Goal: Transaction & Acquisition: Purchase product/service

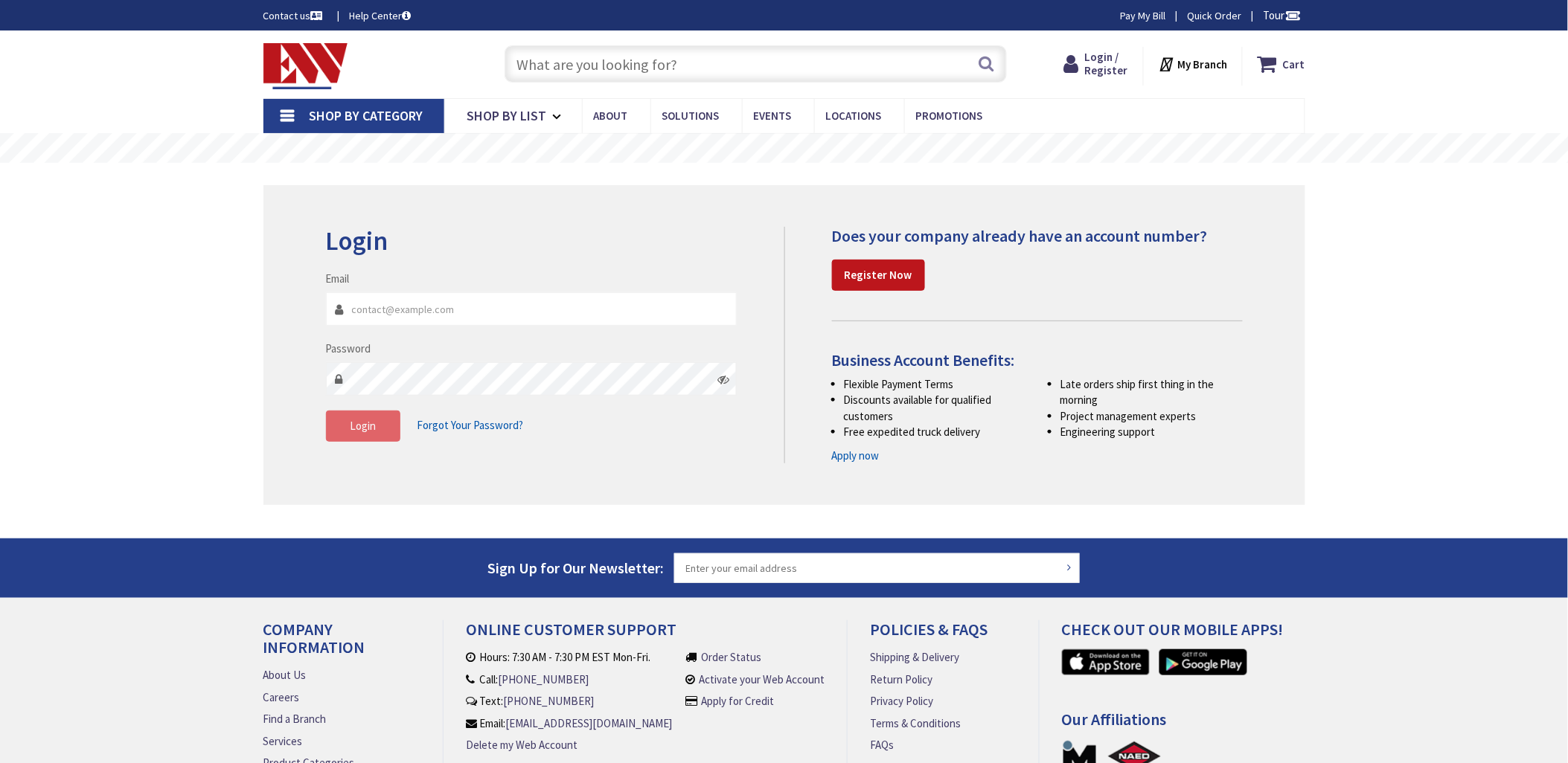
type input "[EMAIL_ADDRESS][DOMAIN_NAME]"
click at [358, 430] on span "Login" at bounding box center [363, 426] width 26 height 14
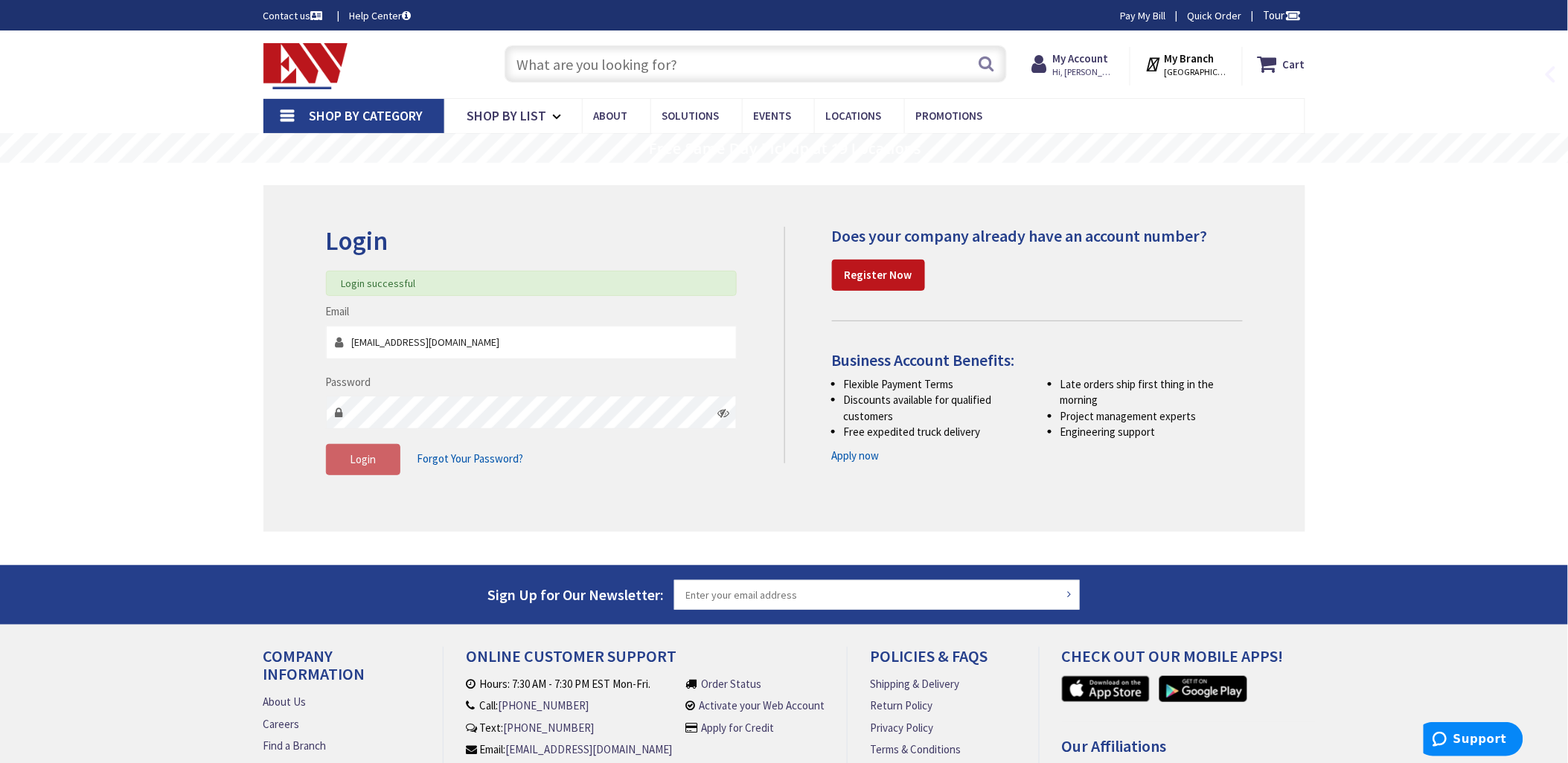
click at [530, 64] on input "text" at bounding box center [756, 64] width 502 height 37
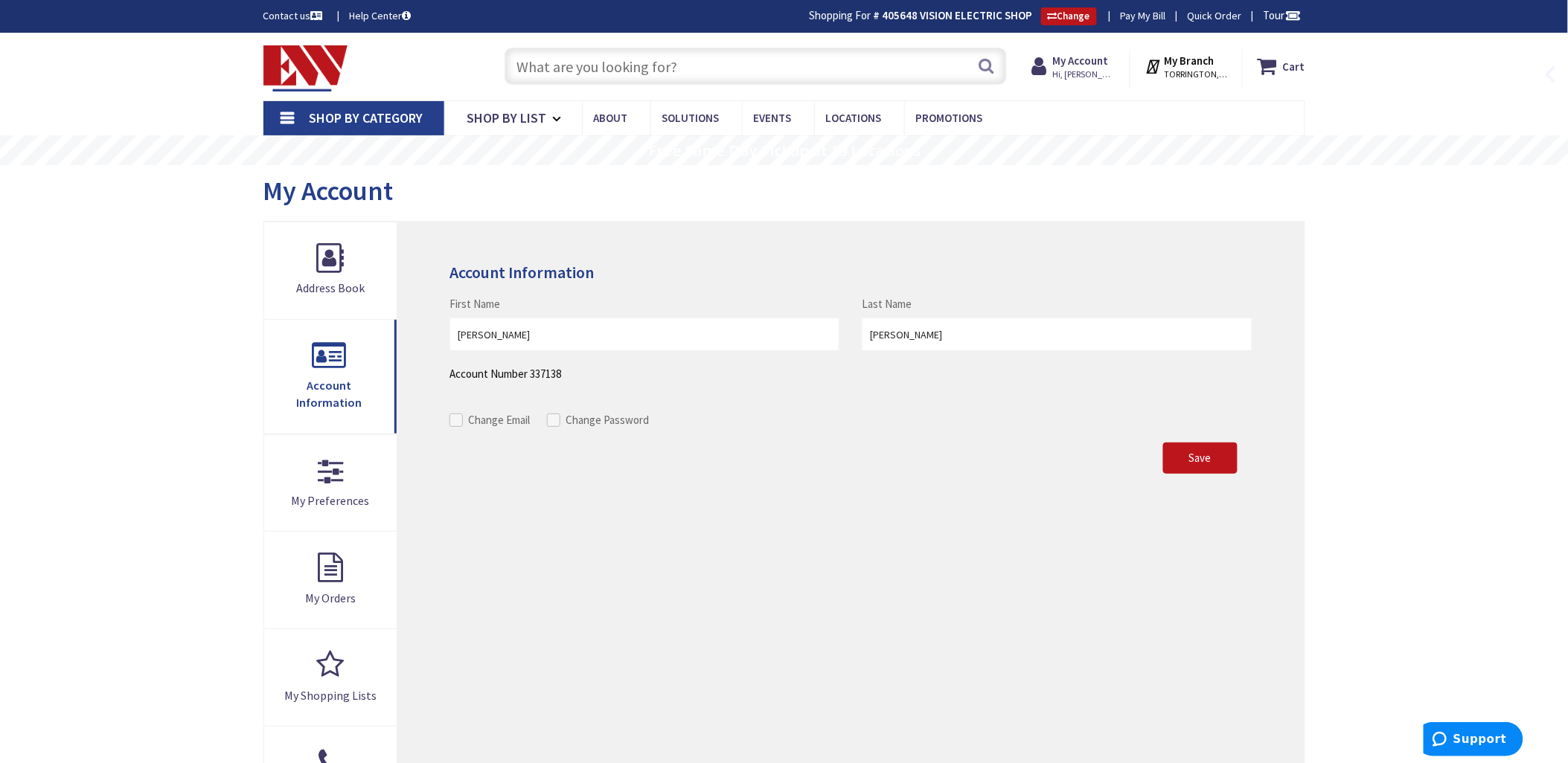
click at [538, 62] on input "text" at bounding box center [756, 66] width 502 height 37
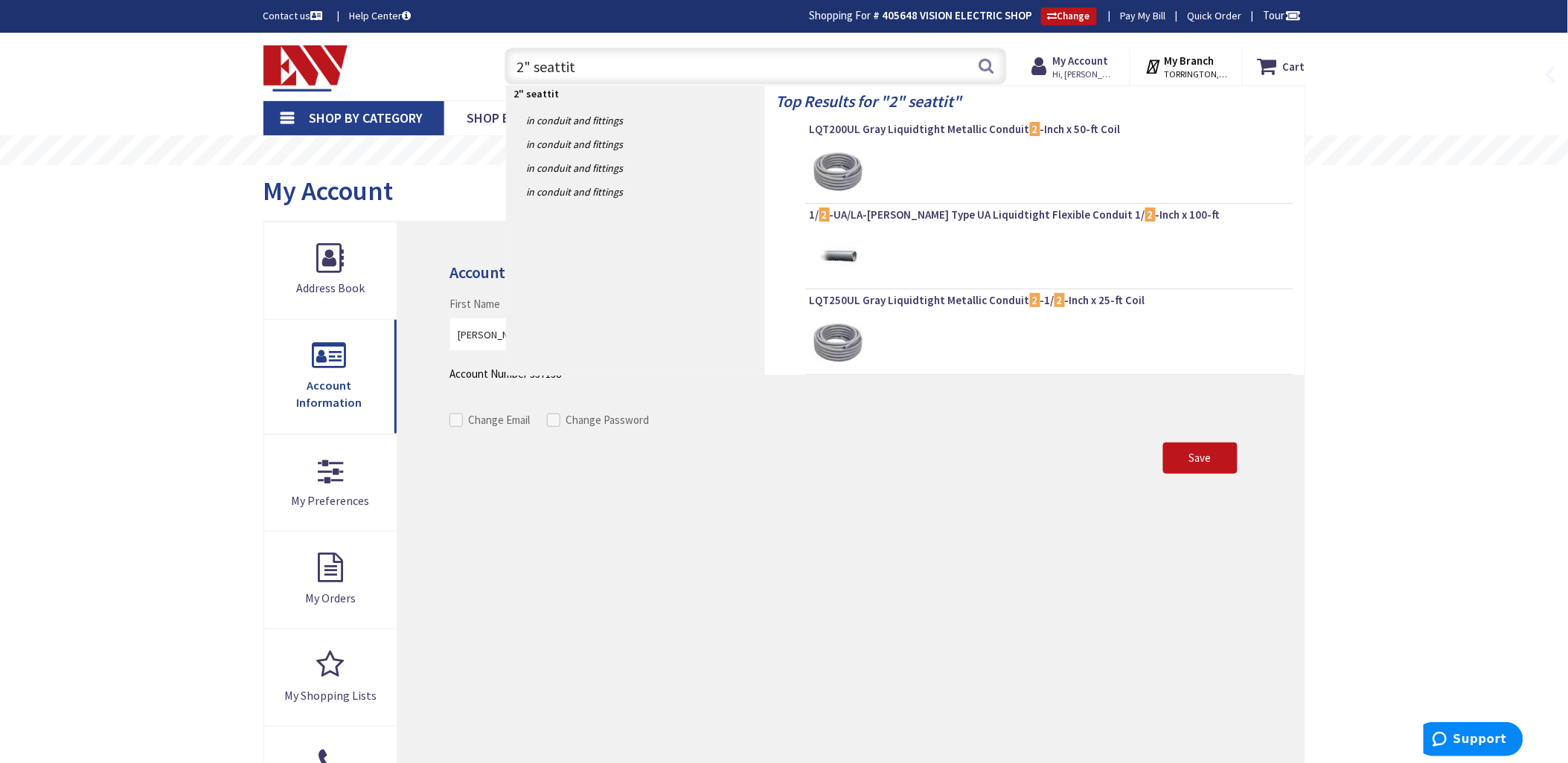
type input "2" seattite"
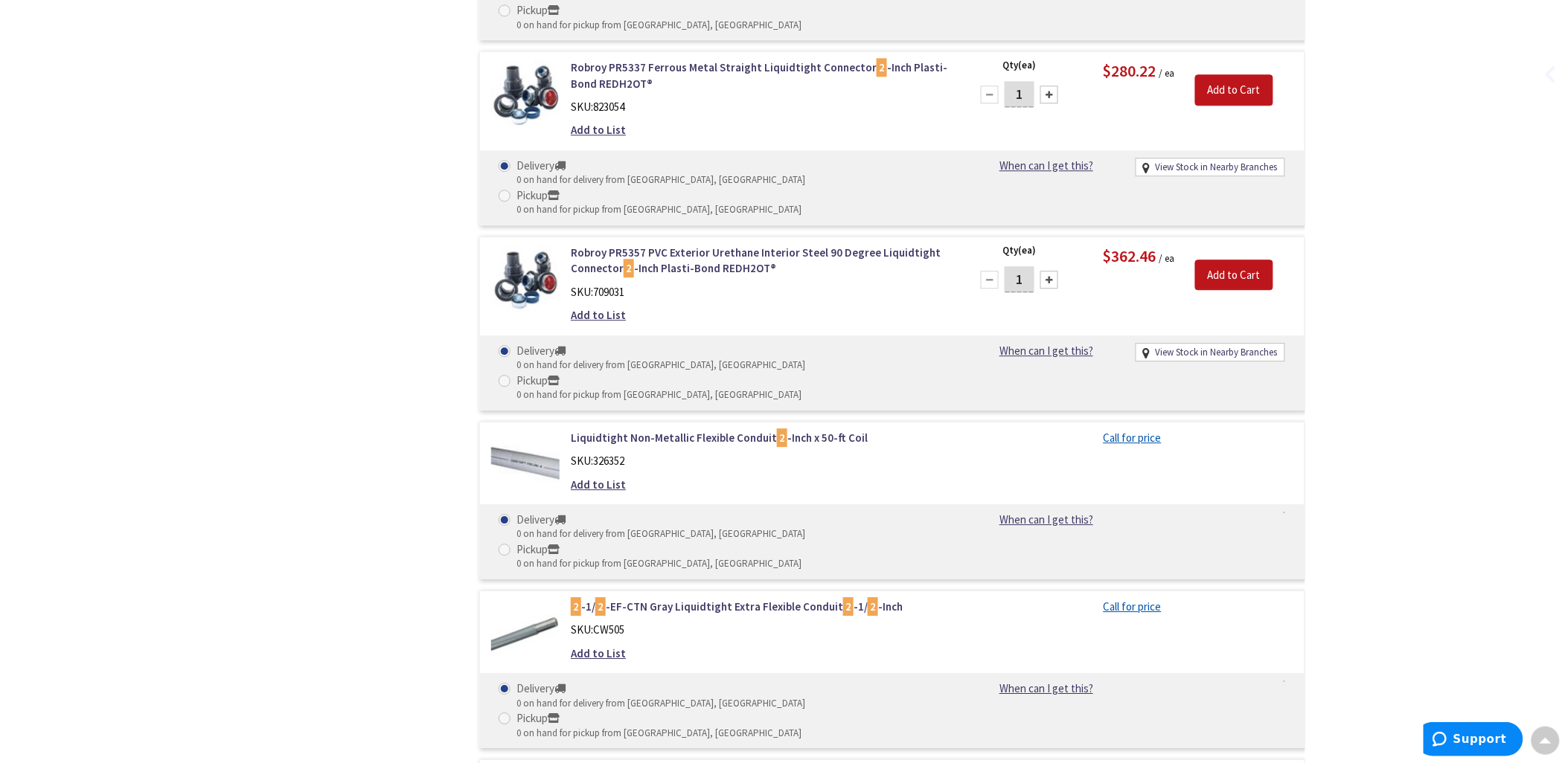
scroll to position [1325, 0]
